Goal: Task Accomplishment & Management: Complete application form

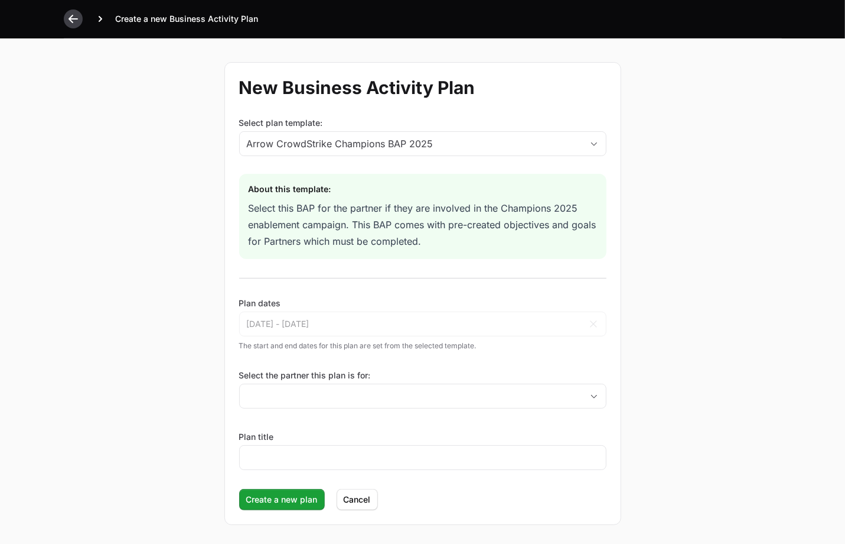
click at [64, 18] on div at bounding box center [73, 18] width 19 height 19
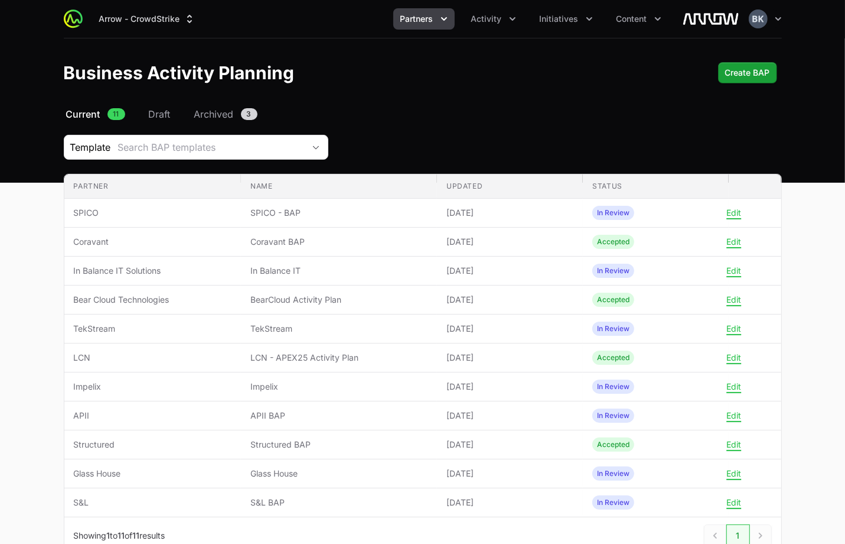
click at [37, 333] on main "Select a tab Current Draft Archived Current 11 Draft Archived 3 Template Search…" at bounding box center [422, 345] width 845 height 476
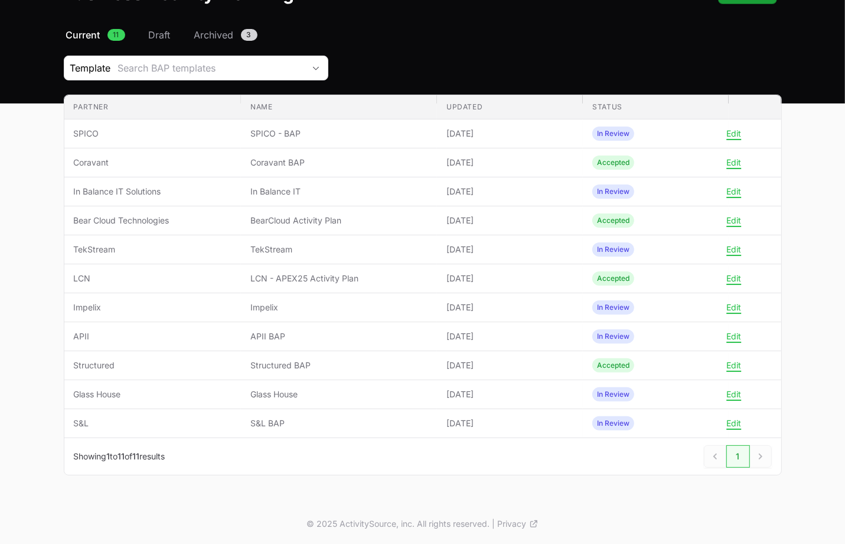
scroll to position [82, 0]
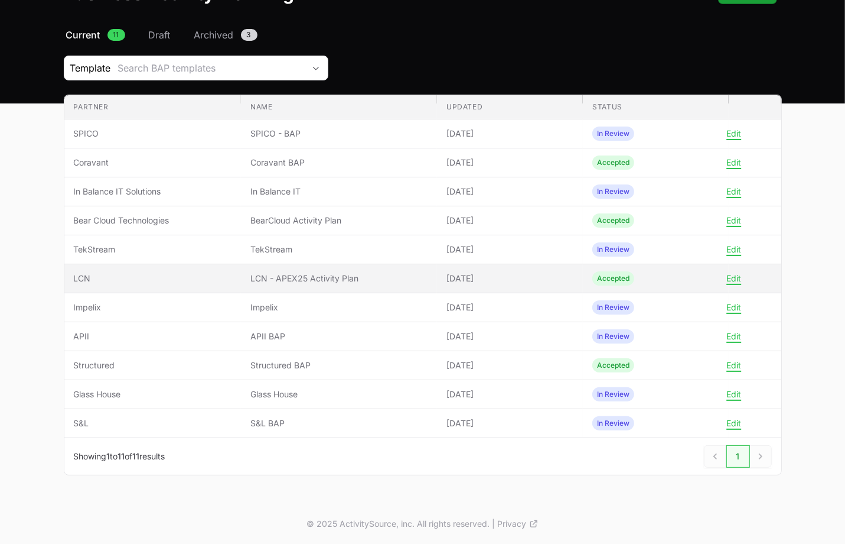
click at [87, 275] on span "LCN" at bounding box center [153, 278] width 158 height 12
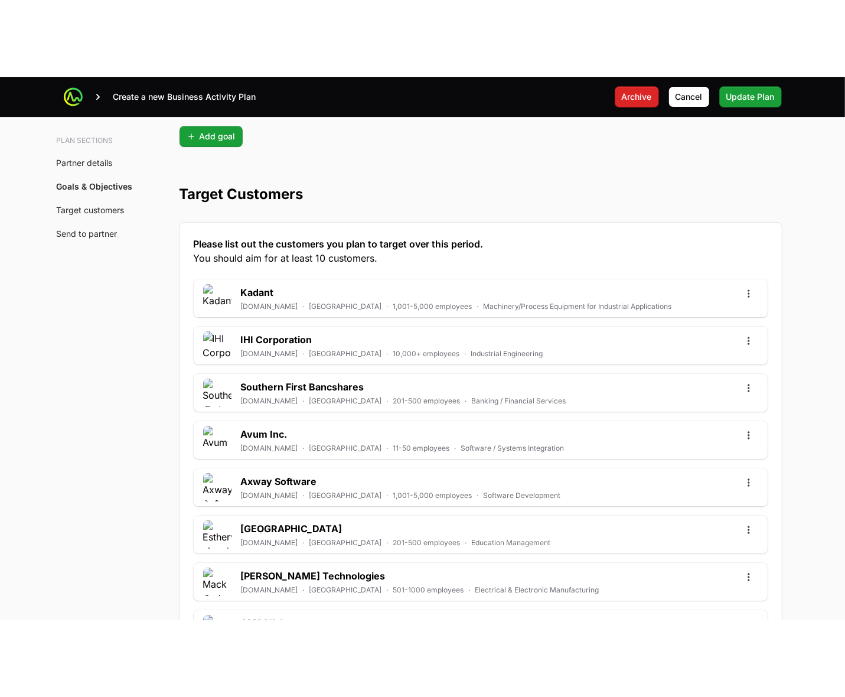
scroll to position [2728, 0]
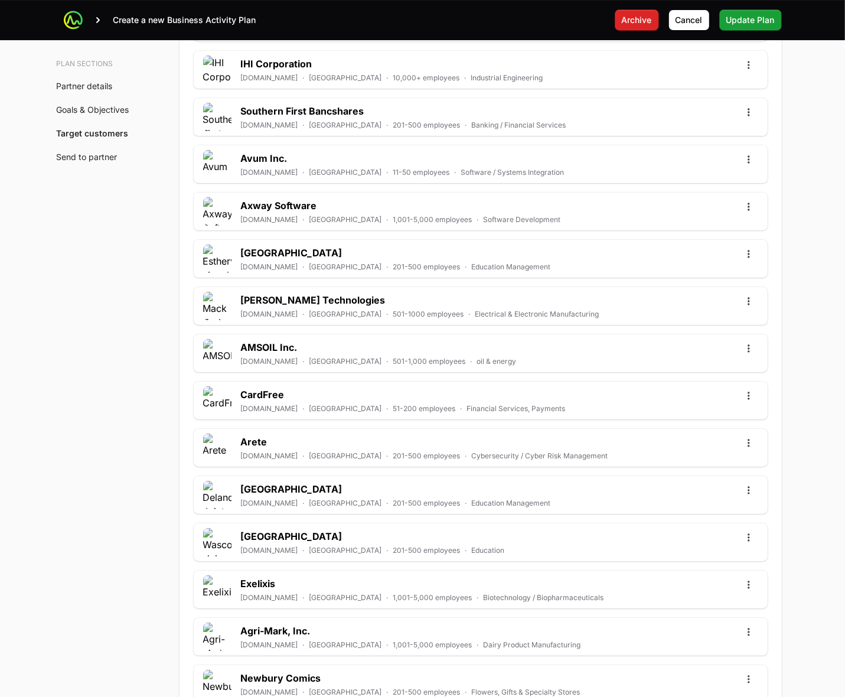
scroll to position [3098, 0]
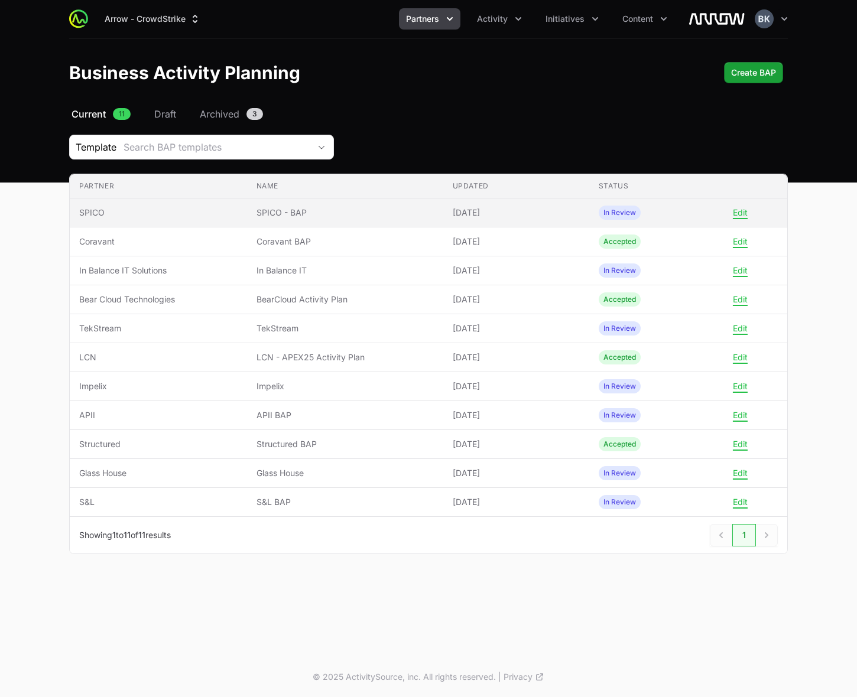
click at [108, 213] on span "SPICO" at bounding box center [158, 213] width 158 height 12
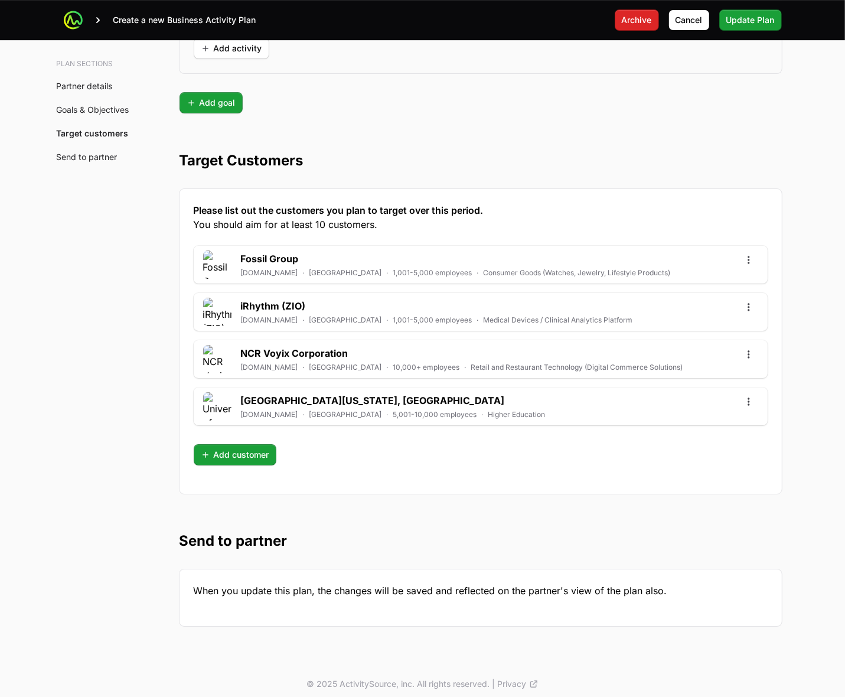
scroll to position [2987, 0]
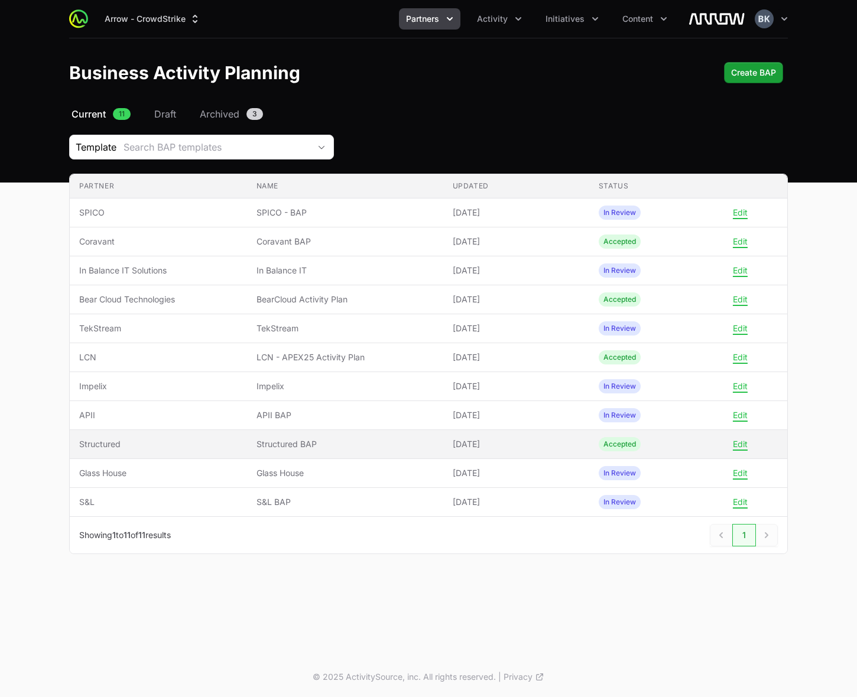
click at [171, 449] on span "Structured" at bounding box center [158, 444] width 158 height 12
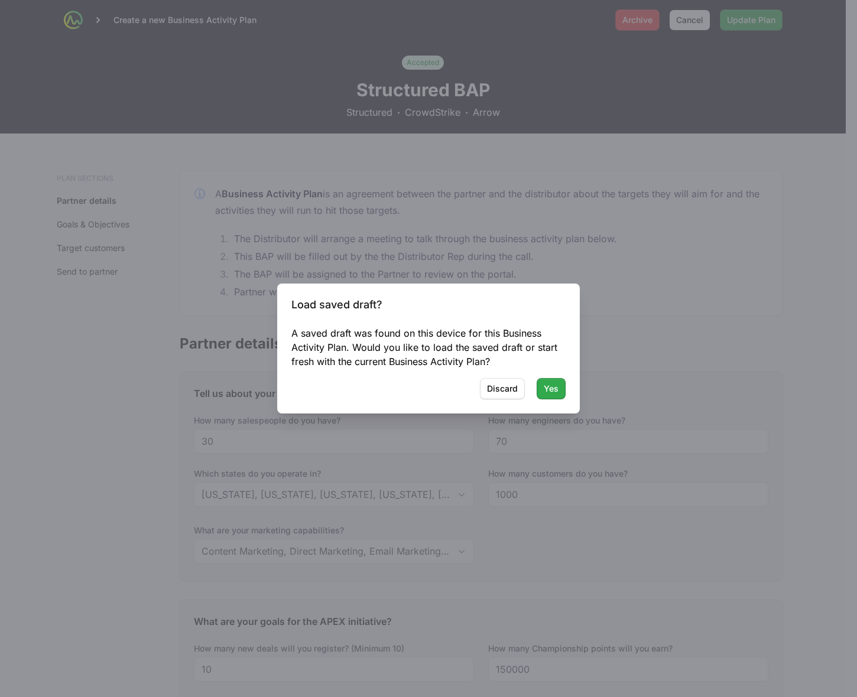
click at [552, 394] on span "Yes" at bounding box center [551, 389] width 15 height 14
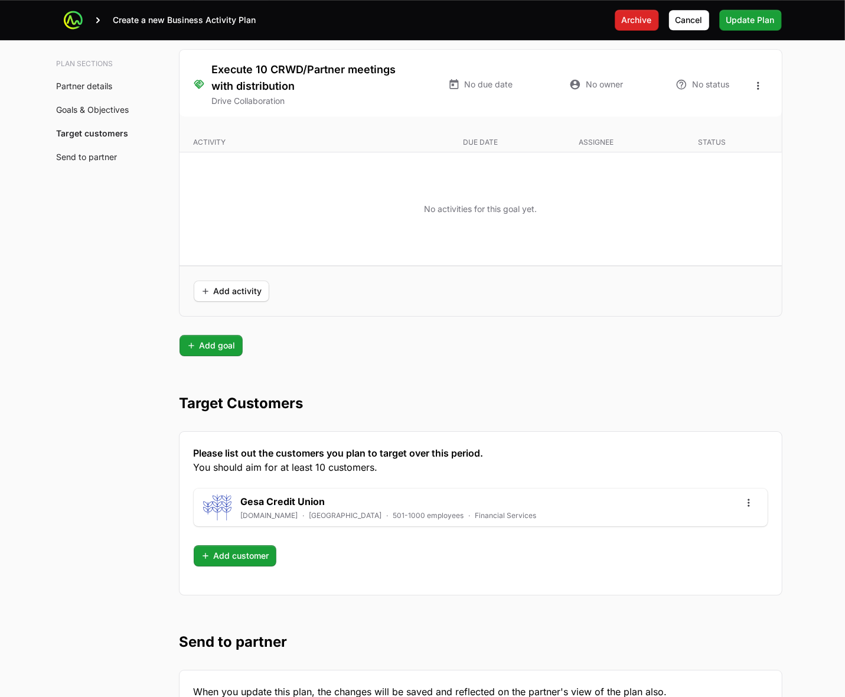
scroll to position [2845, 0]
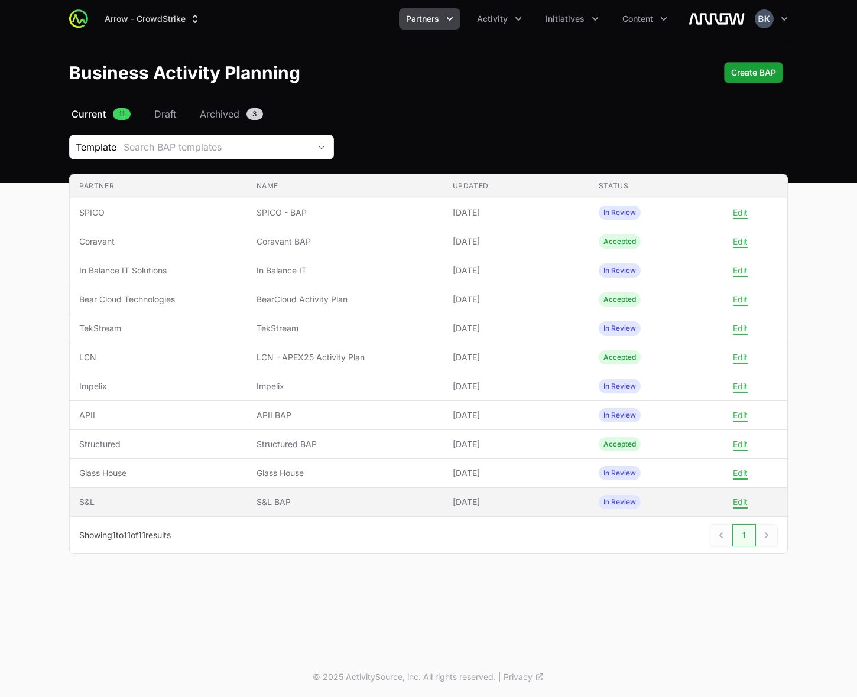
click at [93, 507] on span "S&L" at bounding box center [158, 502] width 158 height 12
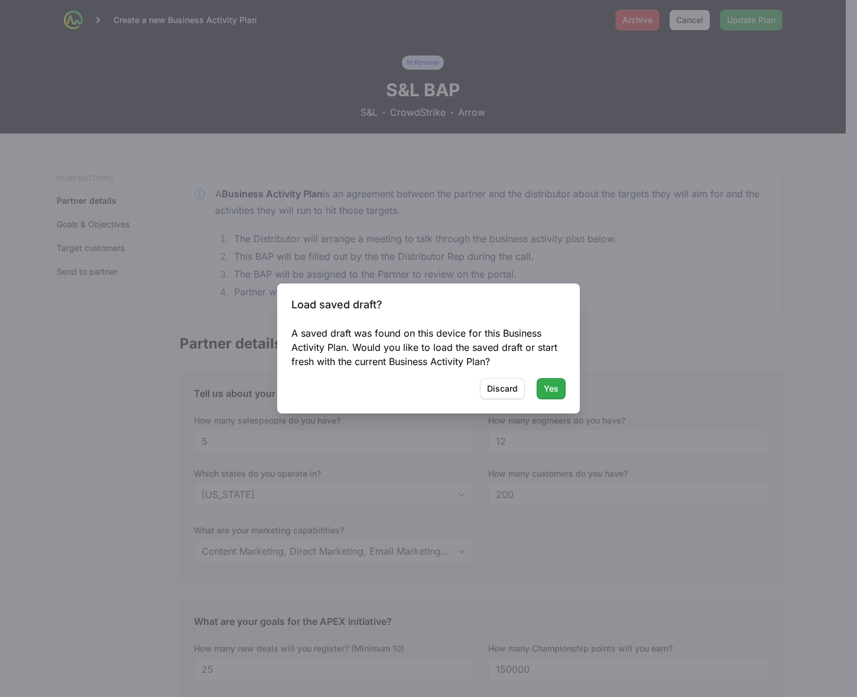
click at [549, 393] on span "Yes" at bounding box center [551, 389] width 15 height 14
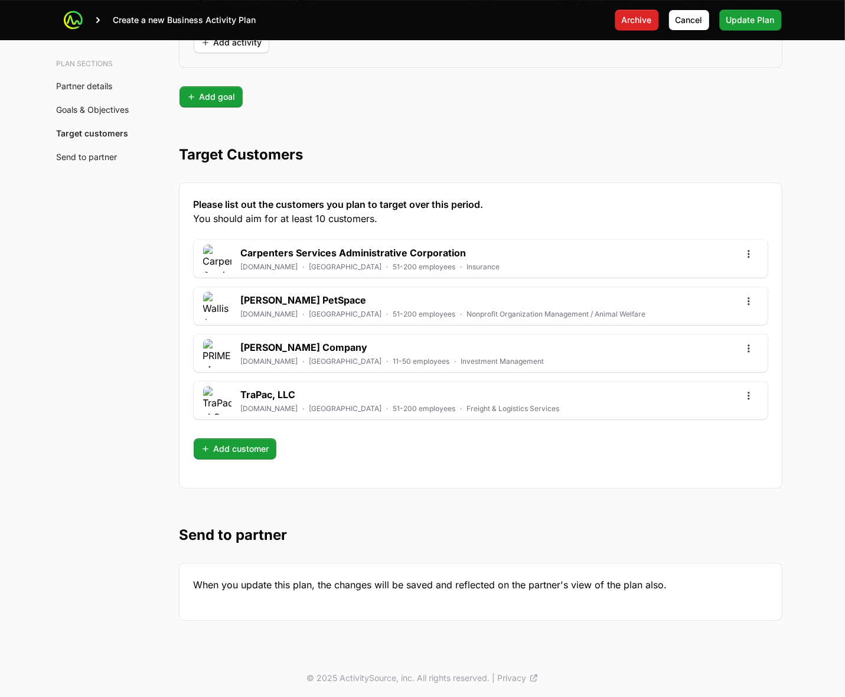
scroll to position [3148, 0]
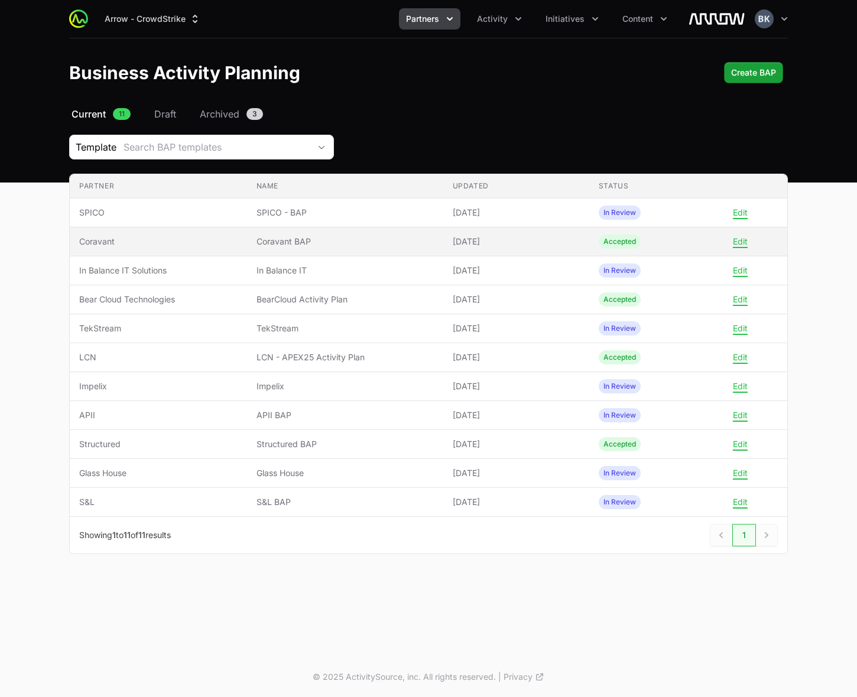
click at [82, 243] on span "Coravant" at bounding box center [158, 242] width 158 height 12
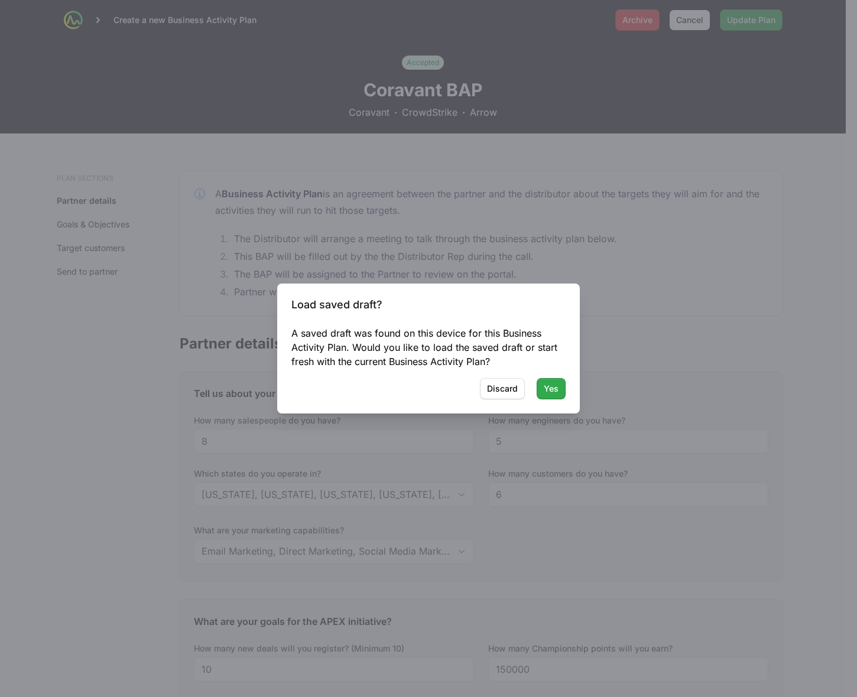
click at [545, 387] on span "Yes" at bounding box center [551, 389] width 15 height 14
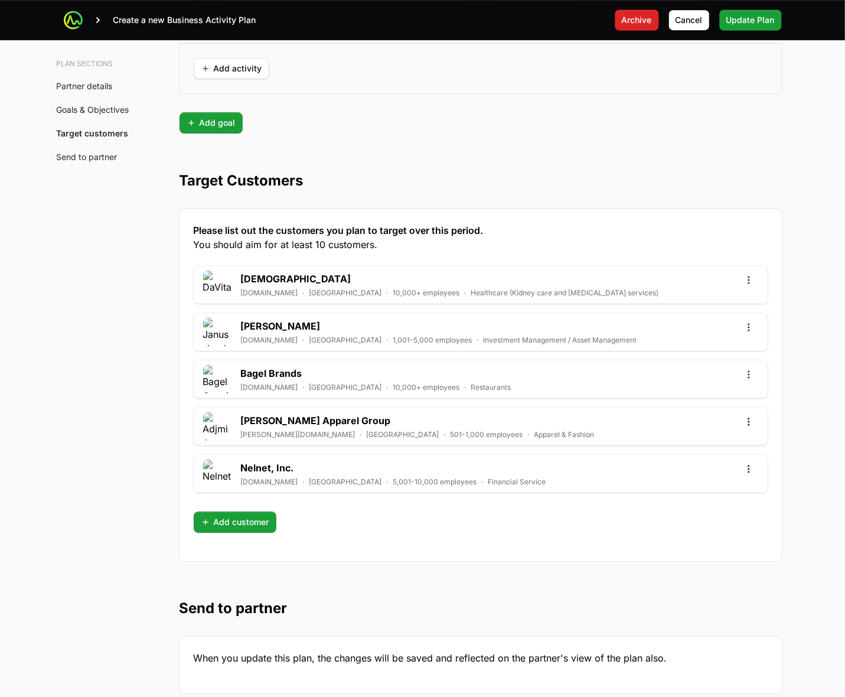
scroll to position [2943, 0]
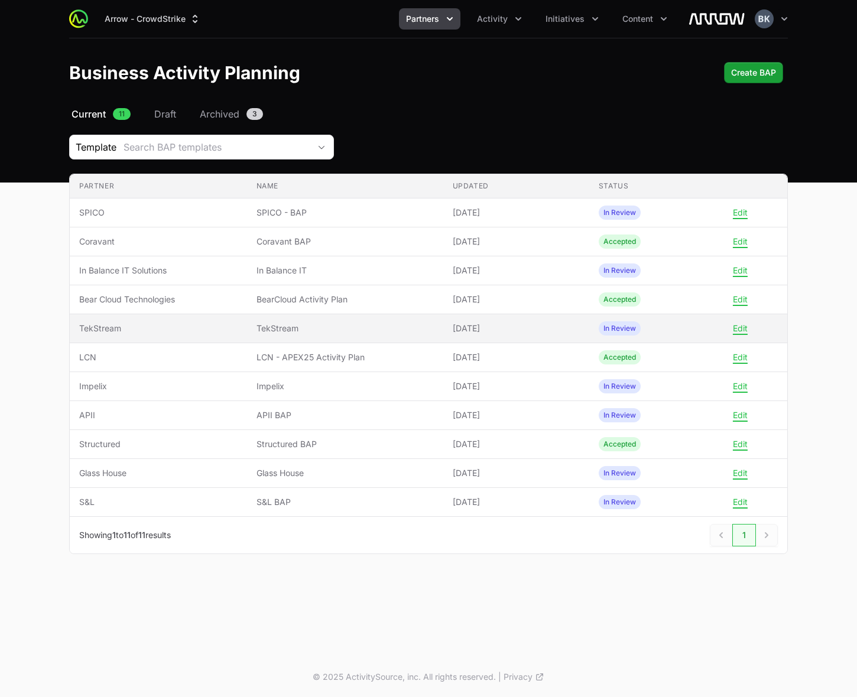
click at [87, 327] on span "TekStream" at bounding box center [158, 329] width 158 height 12
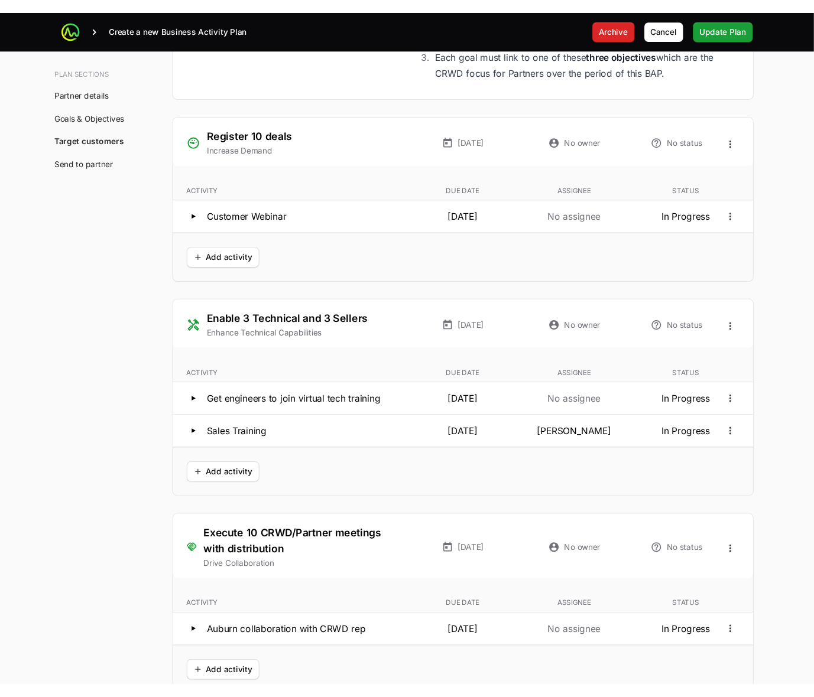
scroll to position [2720, 0]
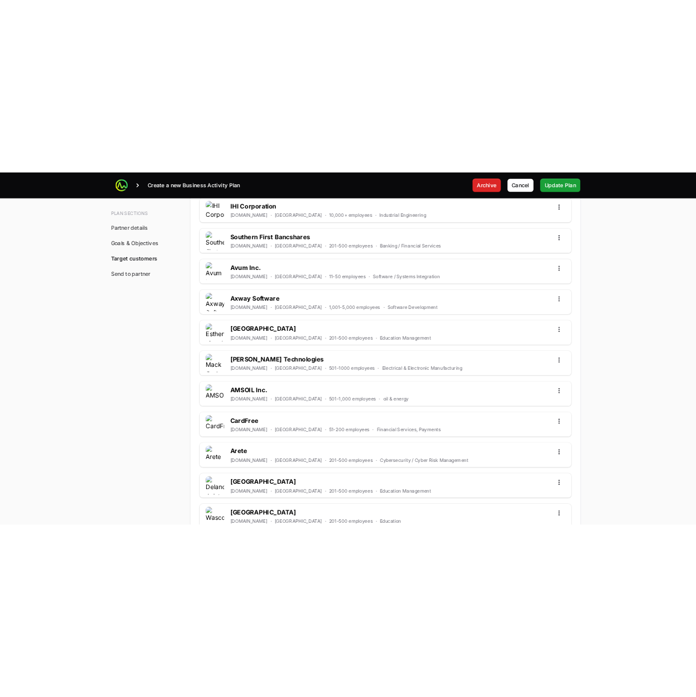
scroll to position [3098, 0]
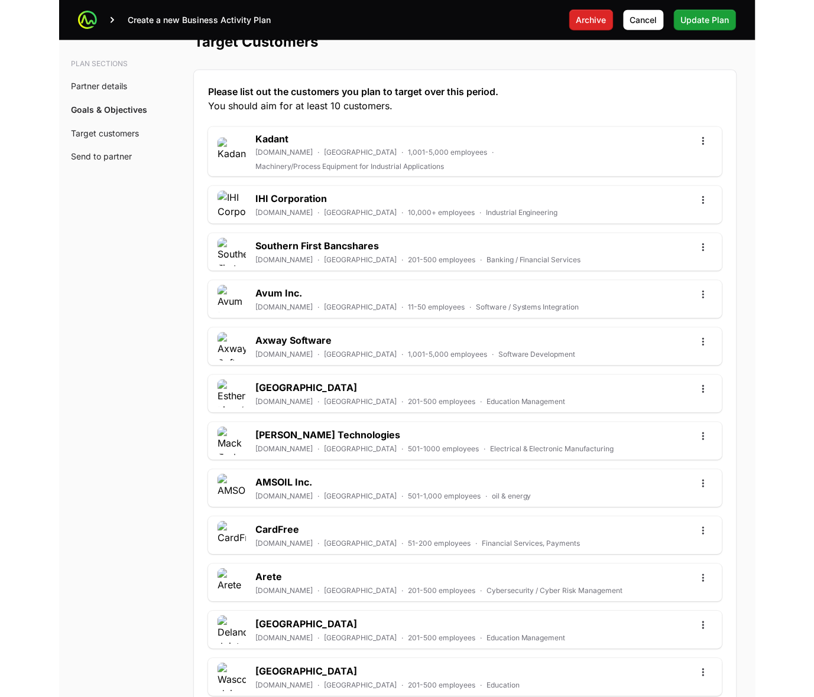
scroll to position [3049, 0]
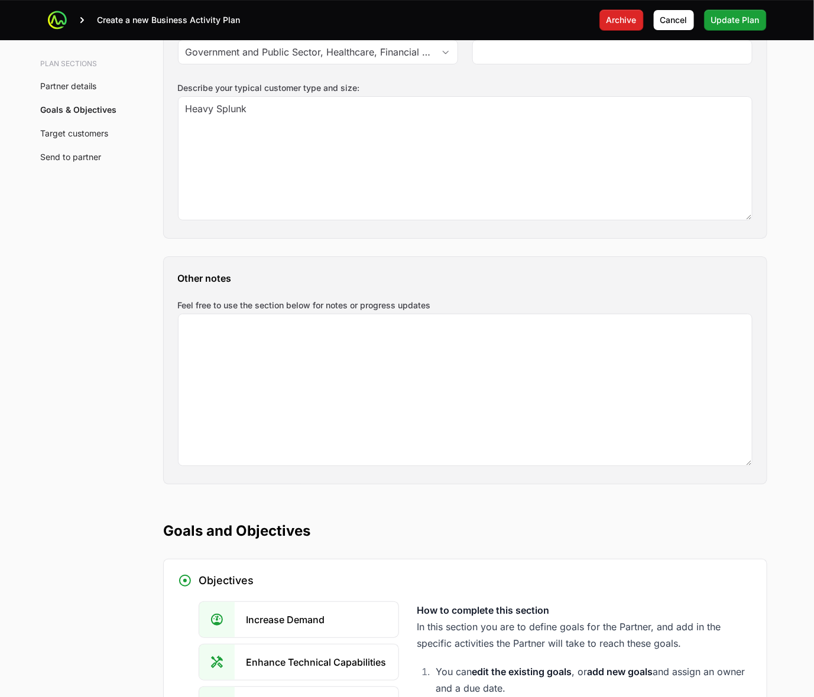
click at [49, 130] on link "Target customers" at bounding box center [75, 133] width 68 height 10
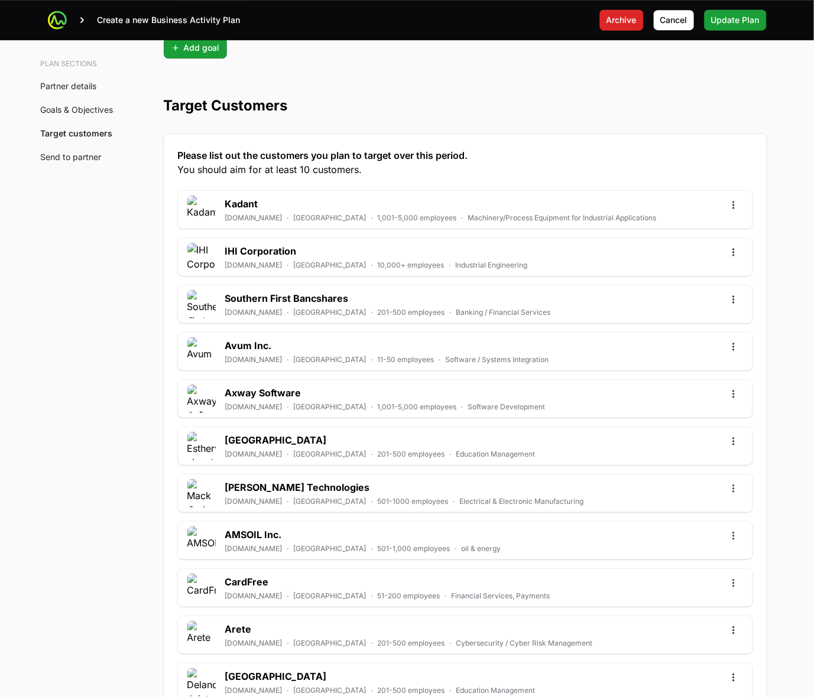
scroll to position [2991, 0]
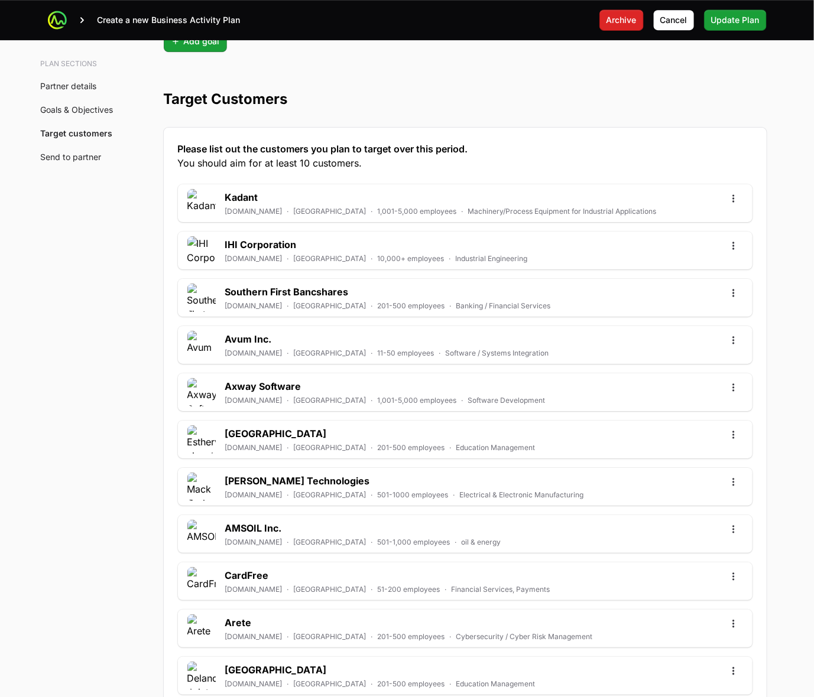
click at [65, 133] on link "Target customers" at bounding box center [77, 133] width 72 height 10
click at [56, 15] on icon at bounding box center [57, 20] width 12 height 12
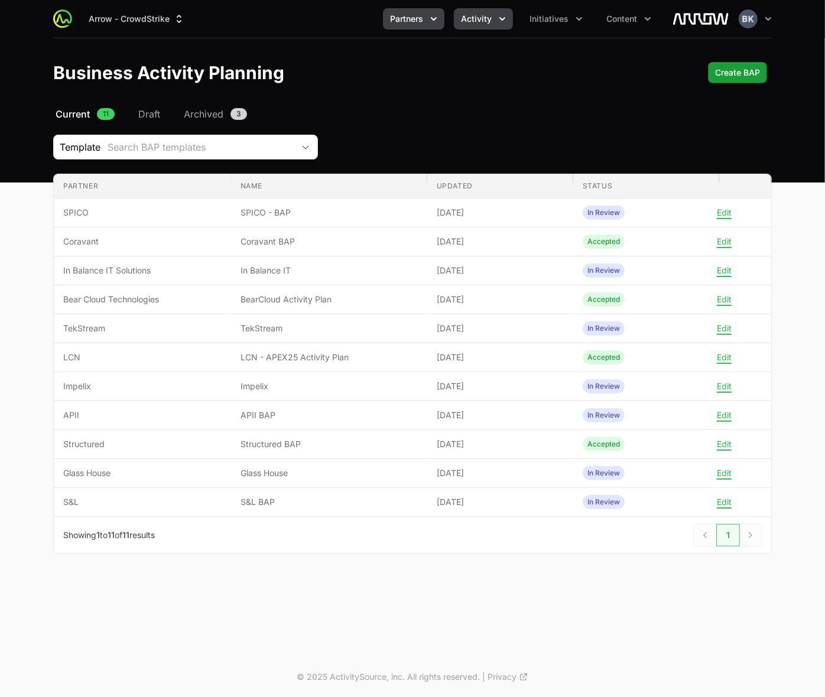
click at [503, 21] on icon "Activity menu" at bounding box center [502, 19] width 12 height 12
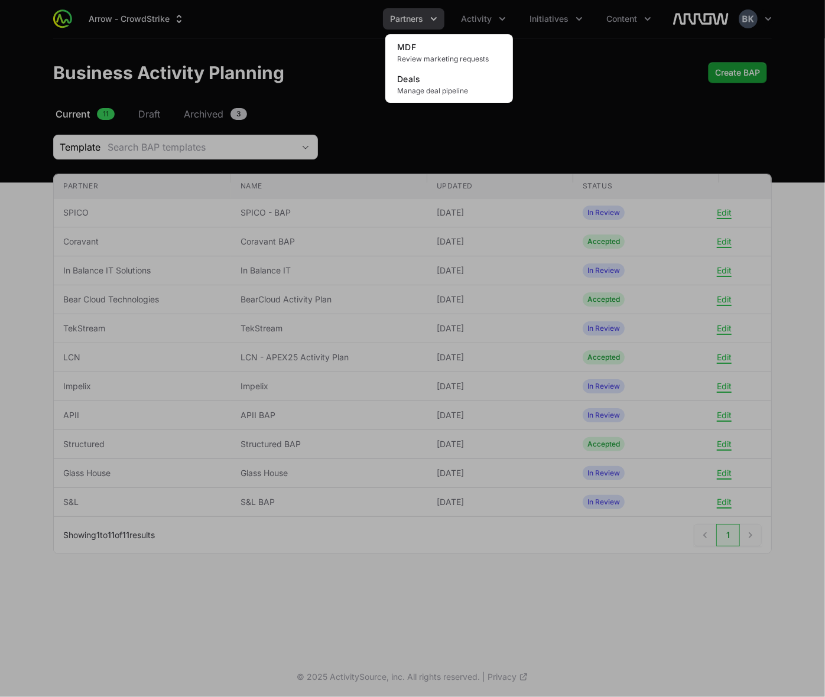
click at [422, 19] on div "Activity menu" at bounding box center [412, 348] width 825 height 697
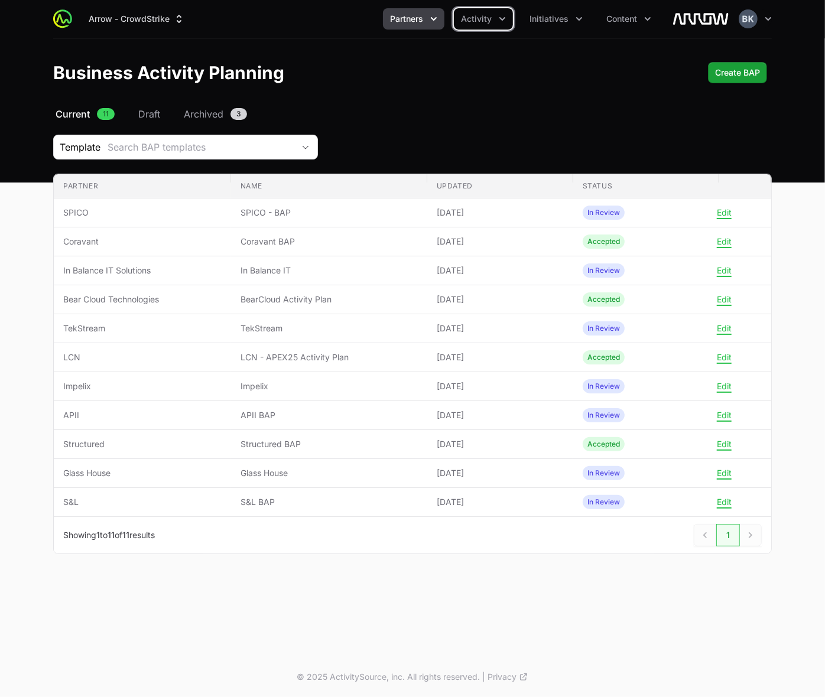
click at [425, 19] on button "Partners" at bounding box center [413, 18] width 61 height 21
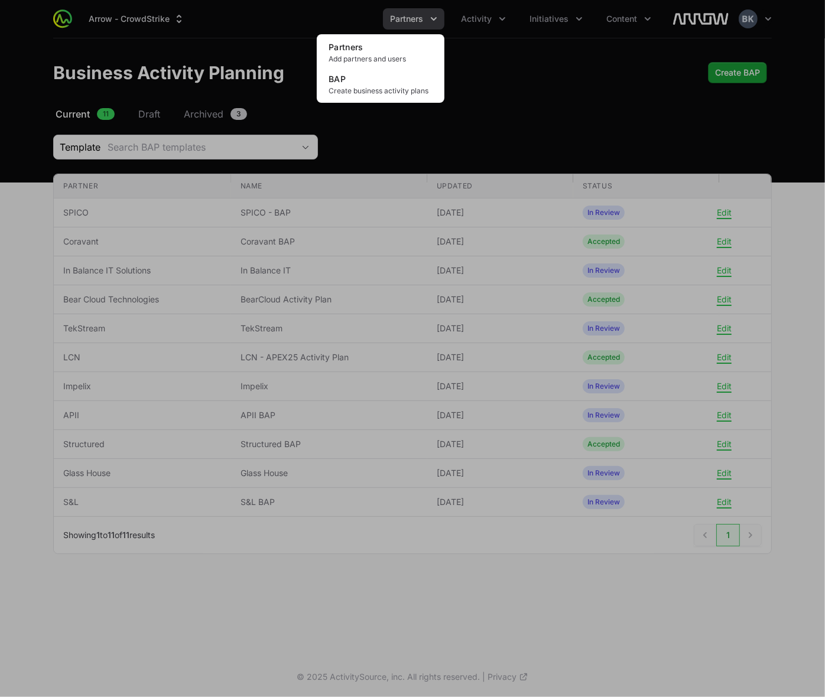
click at [594, 117] on div "Partners menu" at bounding box center [412, 348] width 825 height 697
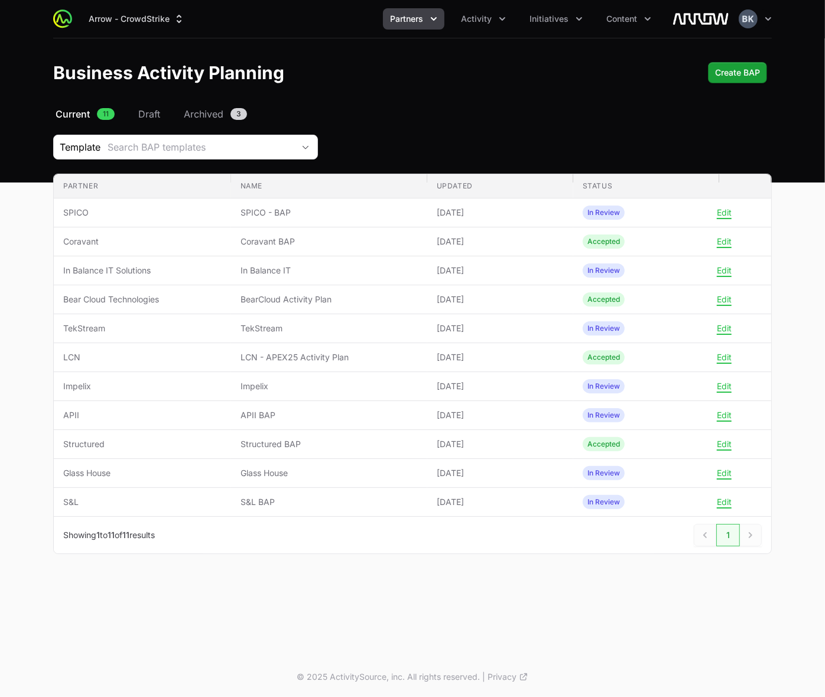
click at [19, 287] on main "Select a tab Current Draft Archived Current 11 Draft Archived 3 Template Search…" at bounding box center [412, 345] width 825 height 476
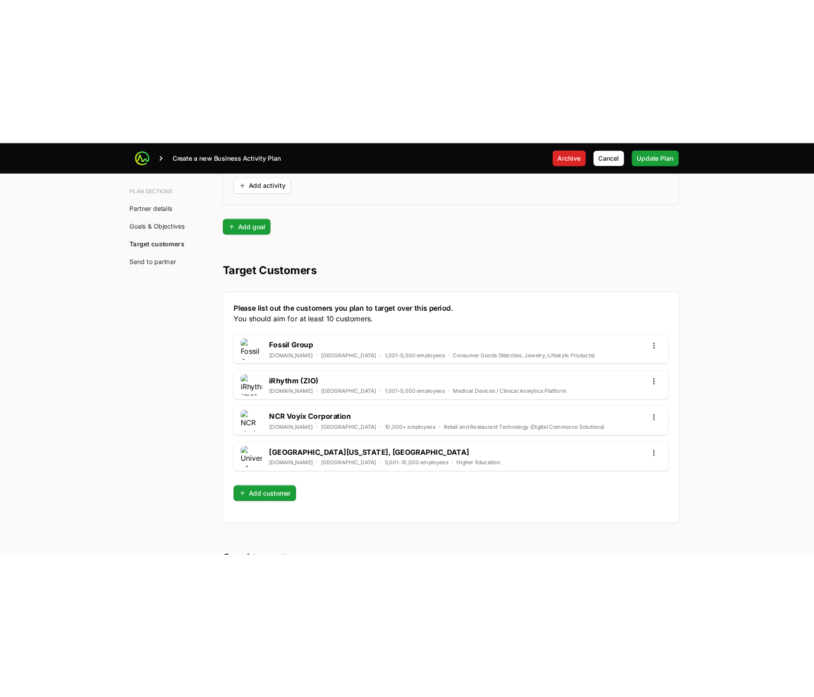
scroll to position [2987, 0]
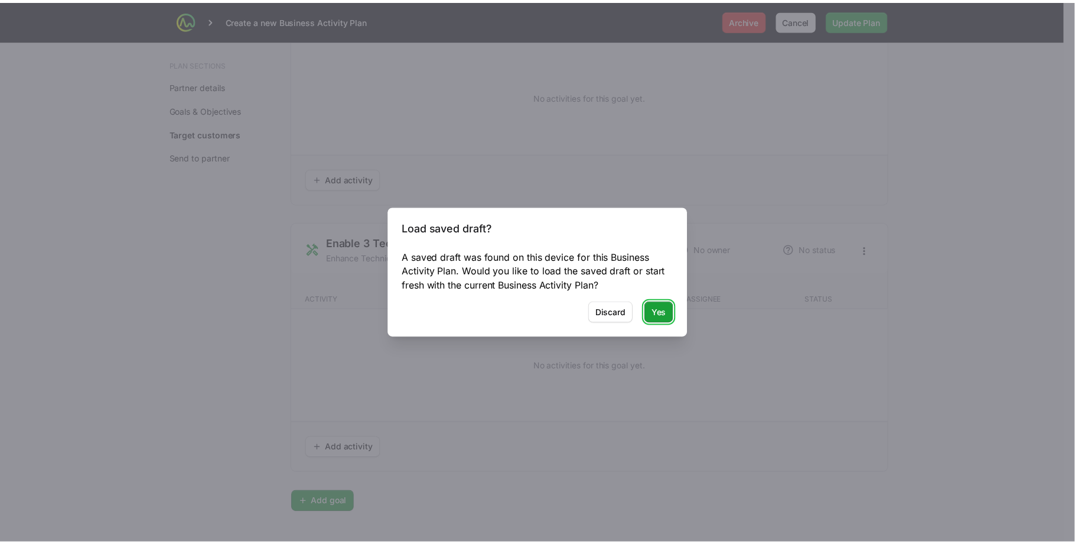
scroll to position [2845, 0]
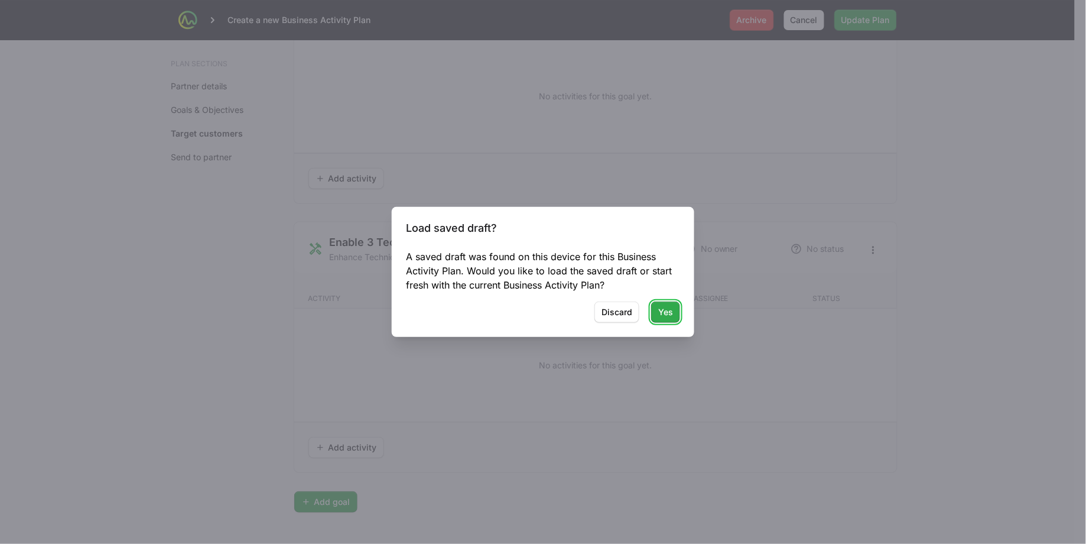
click at [665, 308] on span "Yes" at bounding box center [665, 312] width 15 height 14
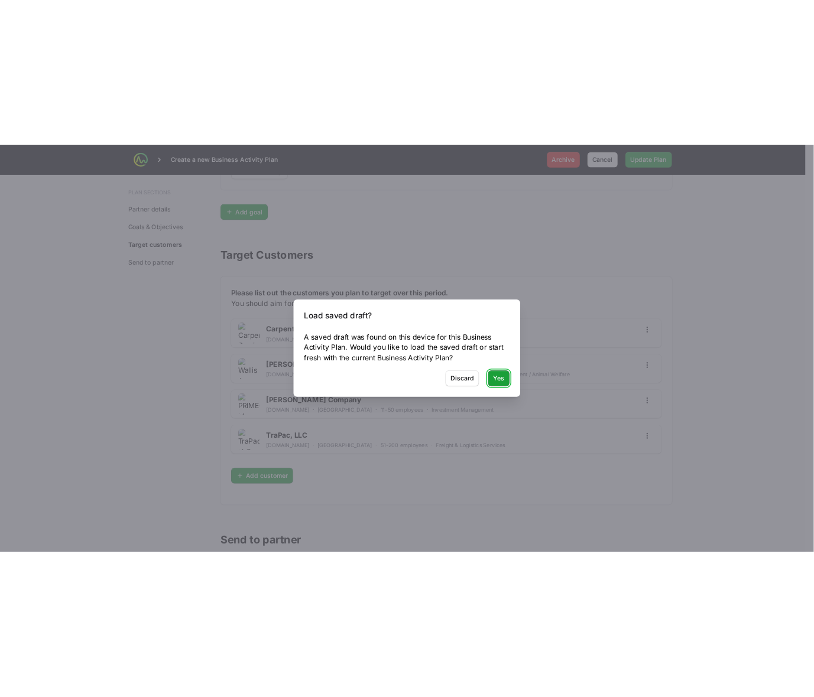
scroll to position [3148, 0]
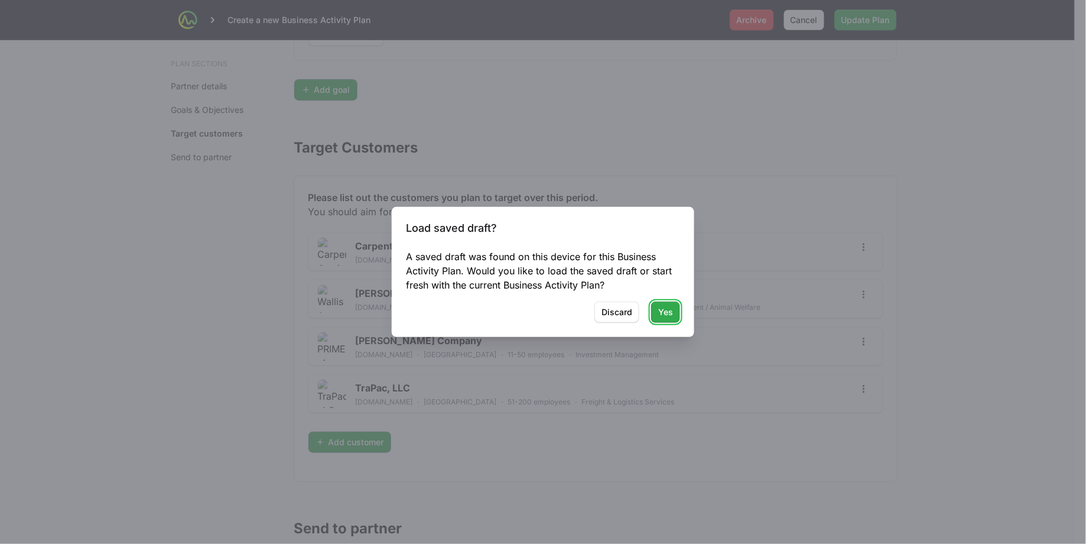
click at [666, 315] on span "Yes" at bounding box center [665, 312] width 15 height 14
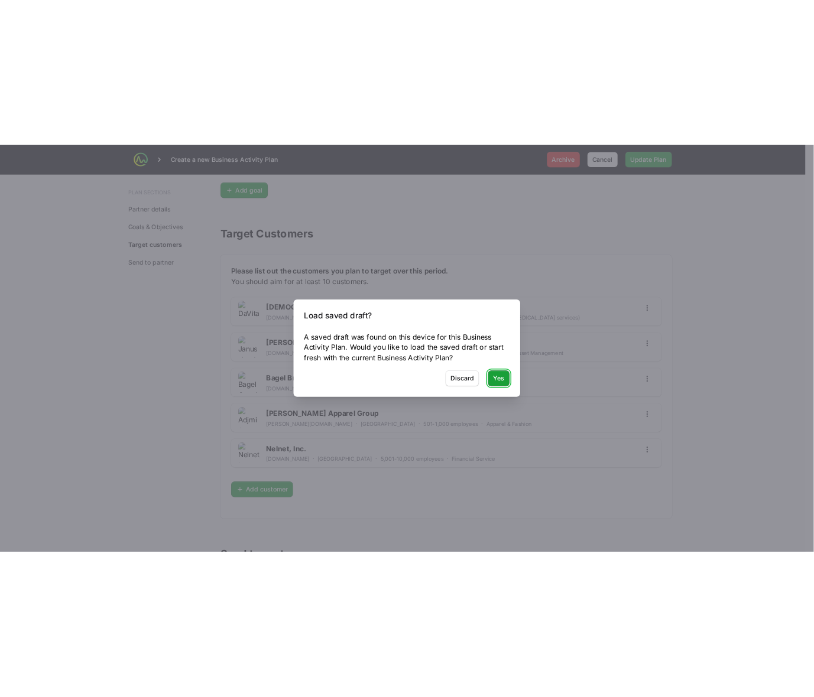
scroll to position [2943, 0]
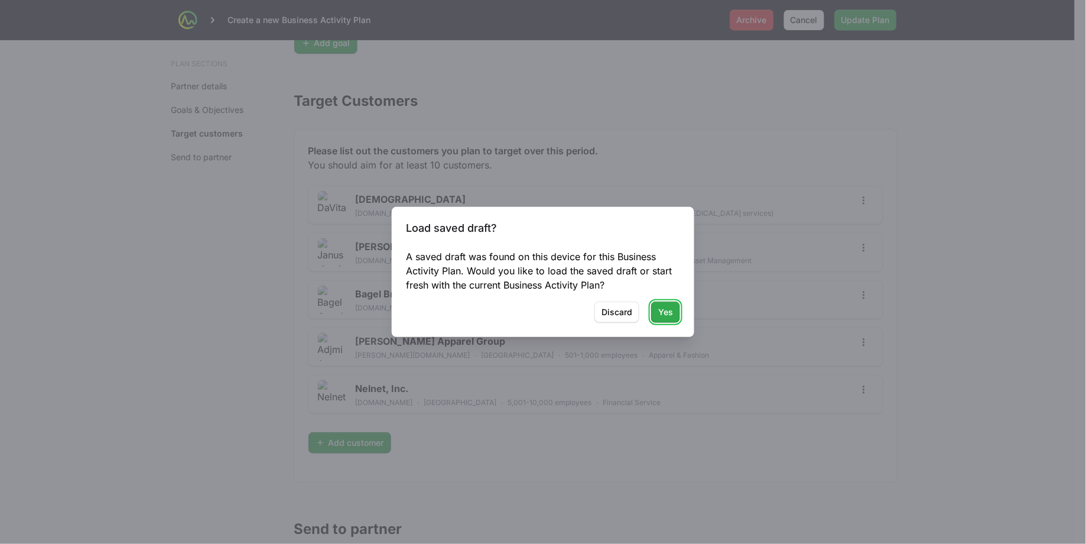
click at [665, 314] on span "Yes" at bounding box center [665, 312] width 15 height 14
